Goal: Navigation & Orientation: Find specific page/section

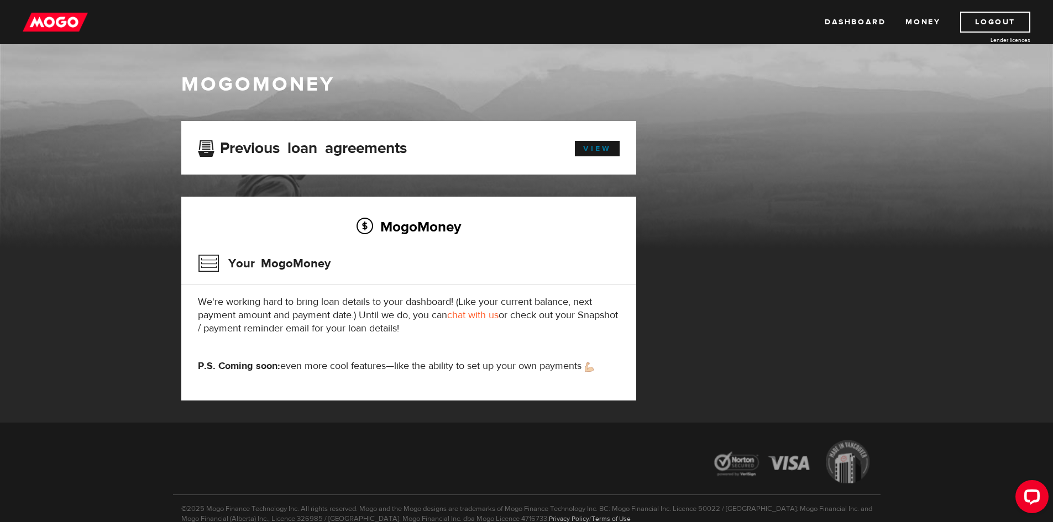
click at [605, 150] on link "View" at bounding box center [597, 148] width 45 height 15
click at [920, 24] on link "Money" at bounding box center [922, 22] width 35 height 21
